Goal: Find specific page/section: Find specific page/section

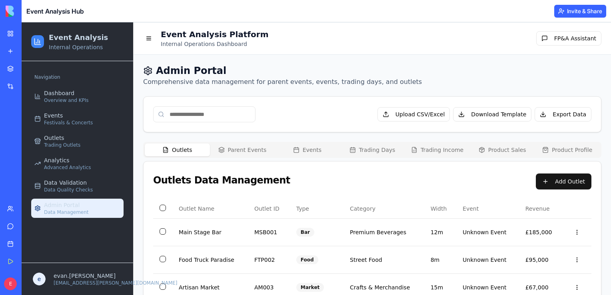
click at [406, 39] on div "Event Analysis Platform Internal Operations Dashboard FP&A Assistant" at bounding box center [372, 38] width 458 height 19
click at [224, 149] on icon "button" at bounding box center [221, 148] width 5 height 3
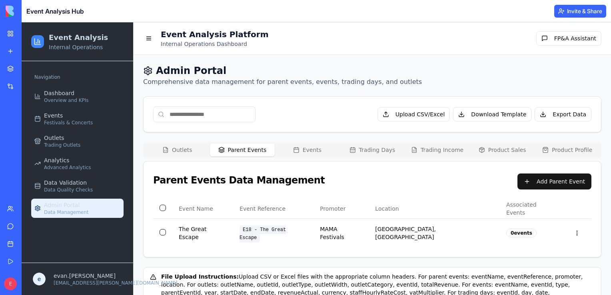
click at [187, 153] on button "Outlets" at bounding box center [177, 150] width 65 height 13
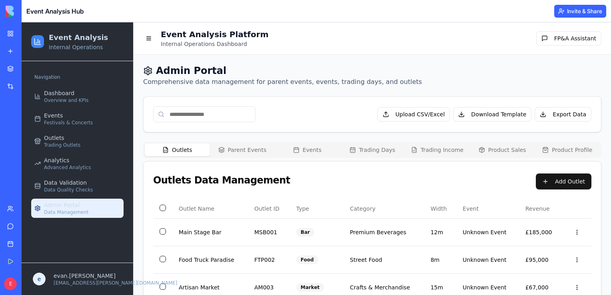
click at [244, 148] on button "Parent Events" at bounding box center [242, 150] width 65 height 13
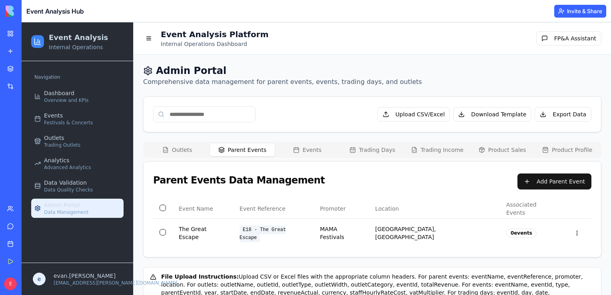
click at [303, 151] on button "Events" at bounding box center [307, 150] width 65 height 13
